Goal: Check status

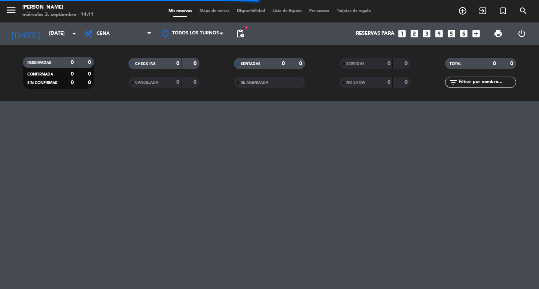
click at [241, 35] on span "pending_actions" at bounding box center [240, 33] width 9 height 9
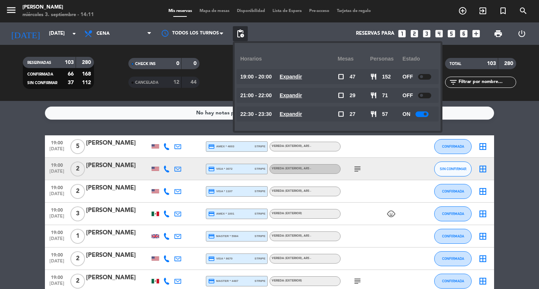
click at [302, 119] on span "Expandir" at bounding box center [291, 114] width 22 height 9
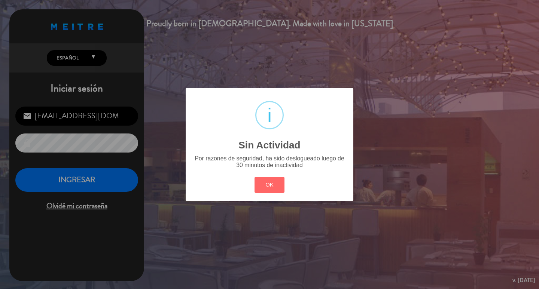
click at [272, 180] on div "? ! i Sin Actividad × Por razones de seguridad, ha sido deslogueado luego de 30…" at bounding box center [270, 144] width 168 height 113
drag, startPoint x: 265, startPoint y: 192, endPoint x: 18, endPoint y: 171, distance: 248.0
click at [262, 192] on button "OK" at bounding box center [270, 185] width 30 height 16
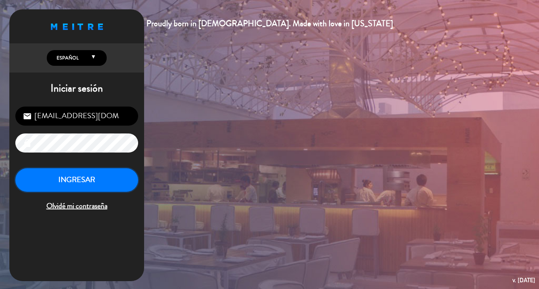
click at [61, 192] on button "INGRESAR" at bounding box center [76, 180] width 123 height 24
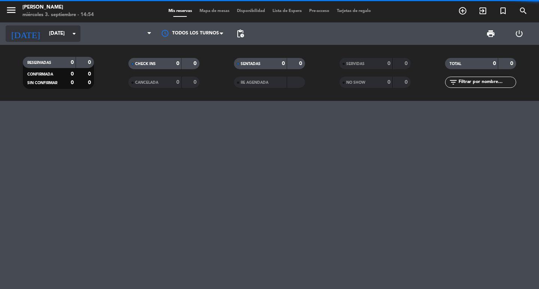
click at [63, 30] on input "[DATE]" at bounding box center [78, 33] width 66 height 13
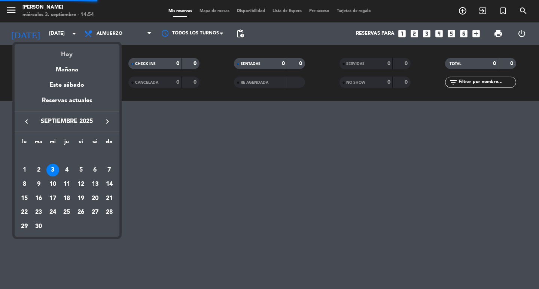
click at [75, 55] on div "Hoy" at bounding box center [67, 51] width 105 height 15
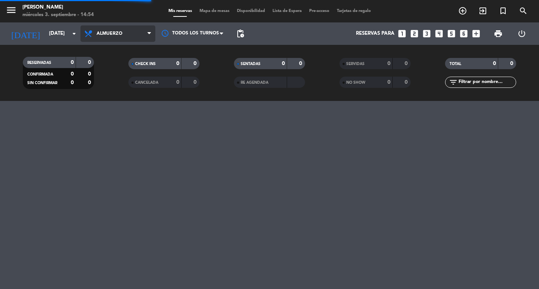
click at [105, 30] on span "Almuerzo" at bounding box center [118, 33] width 75 height 16
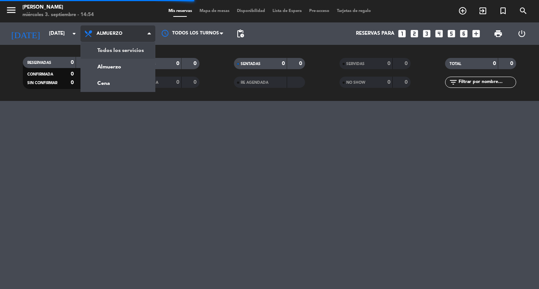
click at [120, 48] on div "menu [PERSON_NAME] miércoles 3. septiembre - 14:54 Mis reservas Mapa de mesas D…" at bounding box center [269, 50] width 539 height 101
